Goal: Task Accomplishment & Management: Manage account settings

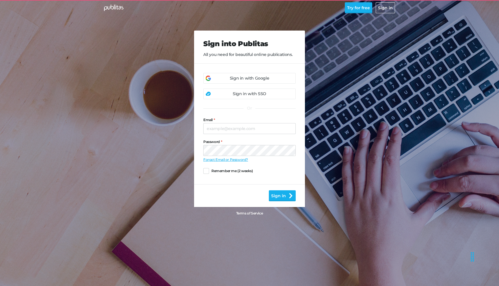
click at [235, 76] on div "Sign in with Google" at bounding box center [249, 78] width 39 height 6
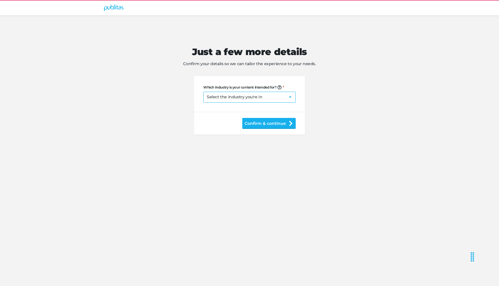
click at [262, 95] on select "Select the industry you're in Home & Living Supermarkets/Food & Beverage DIY/Eq…" at bounding box center [249, 97] width 92 height 11
select select "hl"
click at [249, 79] on div "Which industry is your content intended for? Your selected industry sets the de…" at bounding box center [249, 93] width 92 height 35
click at [257, 125] on button "Confirm & continue" at bounding box center [268, 123] width 53 height 11
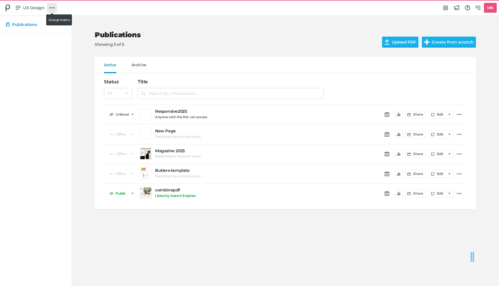
click at [53, 8] on icon at bounding box center [51, 7] width 5 height 1
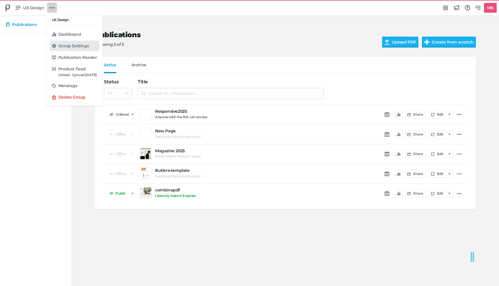
click at [64, 46] on h5 "Group Settings" at bounding box center [73, 46] width 30 height 5
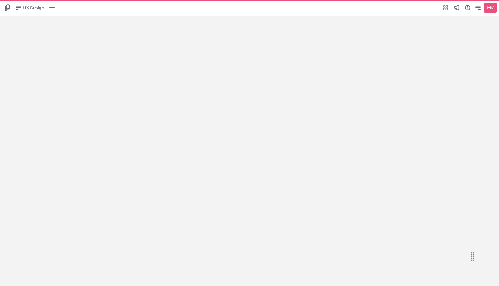
select select "Europe/[GEOGRAPHIC_DATA]"
select select "NL"
select select "hl"
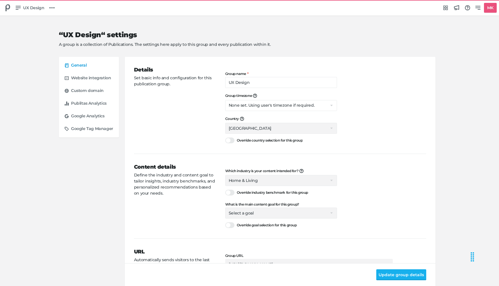
click at [142, 179] on p "Define the industry and content goal to tailor insights, industry benchmarks, a…" at bounding box center [175, 184] width 82 height 24
click at [142, 180] on p "Define the industry and content goal to tailor insights, industry benchmarks, a…" at bounding box center [175, 184] width 82 height 24
click at [132, 181] on form "Details Set basic info and configuration for this publication group. Group name…" at bounding box center [280, 202] width 310 height 291
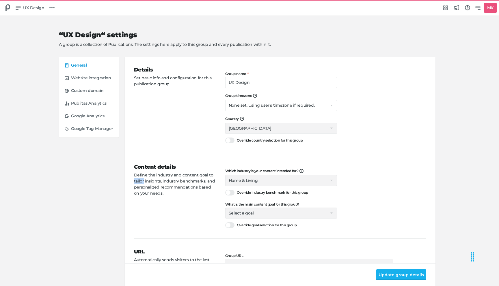
click at [132, 181] on form "Details Set basic info and configuration for this publication group. Group name…" at bounding box center [280, 202] width 310 height 291
click at [229, 192] on div at bounding box center [229, 193] width 9 height 6
click at [225, 190] on input "Override industry benchmark for this group" at bounding box center [225, 190] width 0 height 0
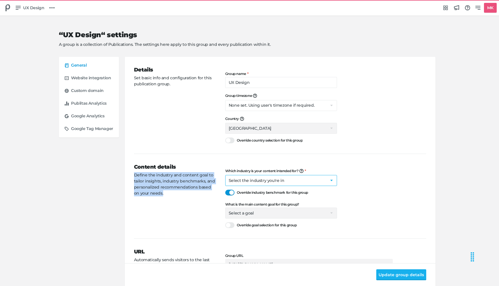
click at [236, 181] on select "Select the industry you're in Home & Living Supermarkets/Food & Beverage DIY/Eq…" at bounding box center [281, 180] width 112 height 11
click at [231, 191] on div at bounding box center [229, 193] width 9 height 6
click at [225, 190] on input "Override industry benchmark for this group" at bounding box center [225, 190] width 0 height 0
select select "hl"
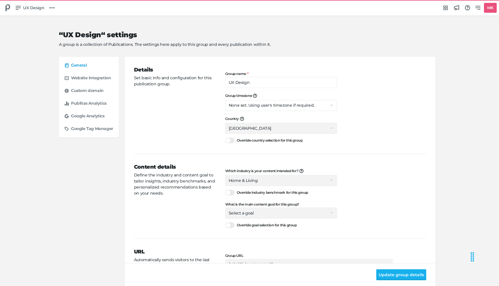
click at [203, 216] on div "Content details Define the industry and content goal to tailor insights, indust…" at bounding box center [179, 196] width 91 height 66
click at [235, 214] on span "Select a goal Sell products directly or on the website Promote physical store/d…" at bounding box center [281, 213] width 112 height 11
click at [232, 209] on span "Select a goal Sell products directly or on the website Promote physical store/d…" at bounding box center [281, 213] width 112 height 11
click at [226, 224] on div at bounding box center [229, 225] width 9 height 6
click at [225, 222] on input "Override goal selection for this group" at bounding box center [225, 222] width 0 height 0
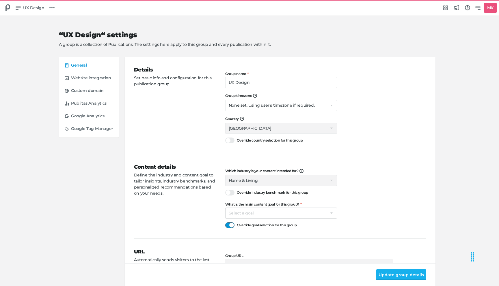
click at [226, 224] on div at bounding box center [229, 225] width 9 height 6
click at [225, 222] on input "Override goal selection for this group" at bounding box center [225, 222] width 0 height 0
click at [201, 211] on div "Content details Define the industry and content goal to tailor insights, indust…" at bounding box center [179, 196] width 91 height 66
click at [242, 211] on span "Select a goal Sell products directly or on the website Promote physical store/d…" at bounding box center [281, 213] width 112 height 11
click at [324, 213] on span "Select a goal Sell products directly or on the website Promote physical store/d…" at bounding box center [281, 213] width 112 height 11
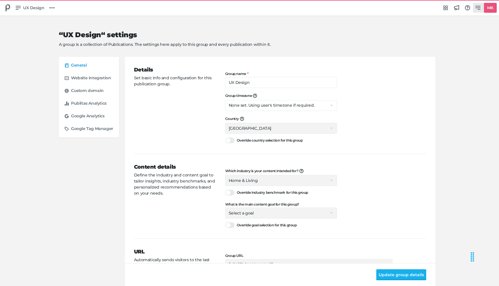
click at [484, 8] on div "MK" at bounding box center [490, 8] width 13 height 10
